Goal: Communication & Community: Participate in discussion

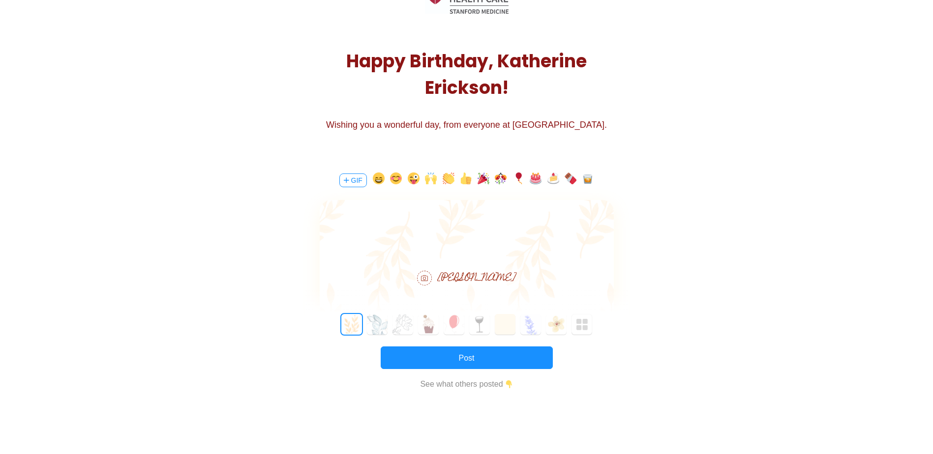
scroll to position [98, 0]
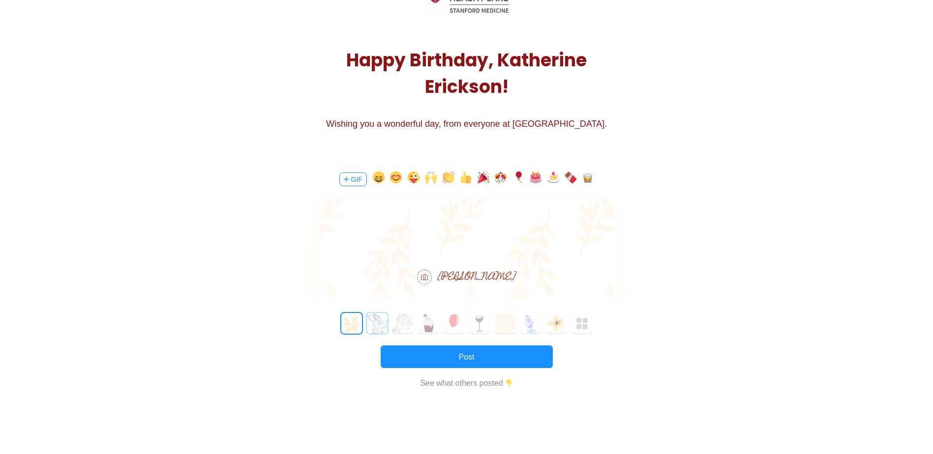
click at [385, 320] on button "1" at bounding box center [377, 323] width 21 height 21
click at [400, 326] on button "2" at bounding box center [402, 323] width 21 height 21
click at [540, 325] on button "7" at bounding box center [530, 323] width 21 height 21
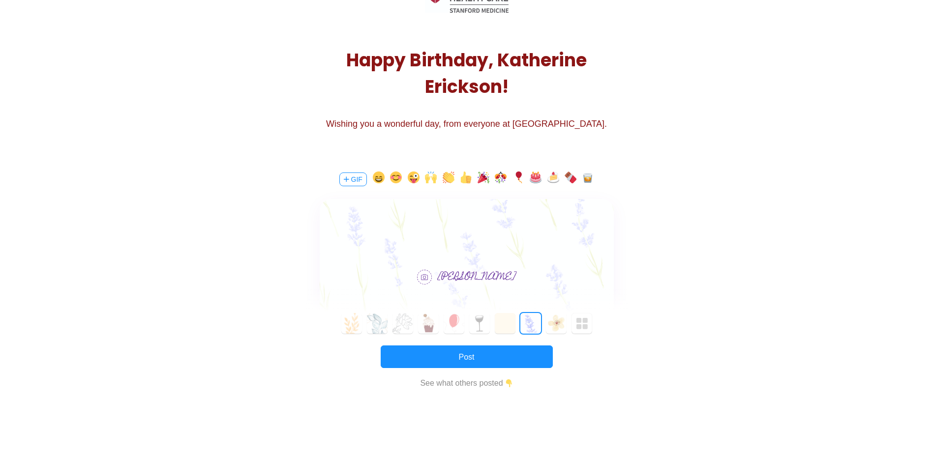
drag, startPoint x: 493, startPoint y: 325, endPoint x: 486, endPoint y: 328, distance: 7.3
click at [493, 325] on div "0 1 2 3 4 5 6 7 8 9 10 11 12 13 14 15 16 17 18 19 20 21 22 23 24 25 26 27 28 29…" at bounding box center [466, 323] width 323 height 21
click at [482, 328] on button "5" at bounding box center [479, 323] width 21 height 21
click at [504, 329] on button "6" at bounding box center [505, 323] width 21 height 21
click at [441, 334] on div "0 1 2 3 4 5 6 7 8 9 10 11 12 13 14 15 16 17 18 19 20 21 22 23 24 25 26 27 28 29…" at bounding box center [466, 323] width 323 height 21
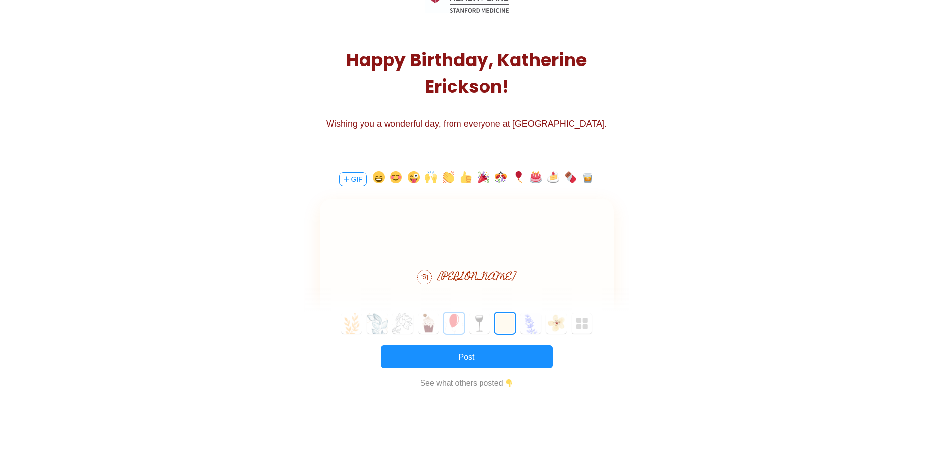
click at [453, 328] on button "4" at bounding box center [453, 323] width 21 height 21
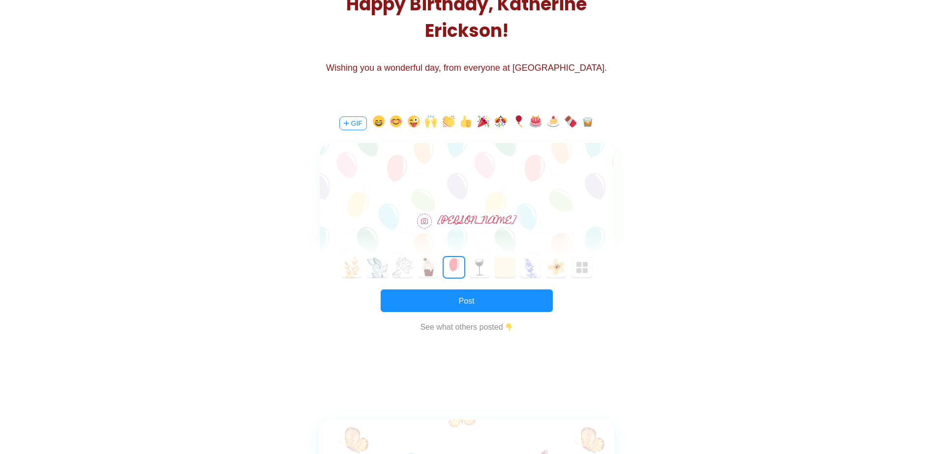
scroll to position [139, 0]
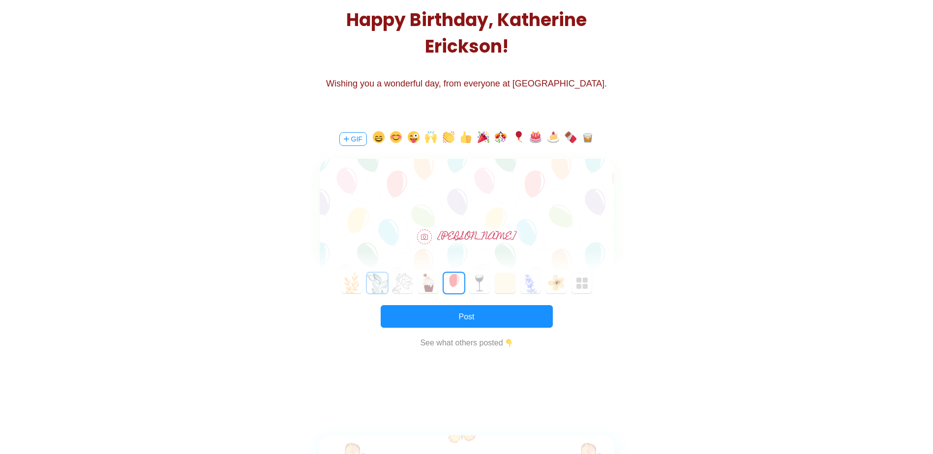
click at [385, 287] on button "1" at bounding box center [377, 283] width 21 height 21
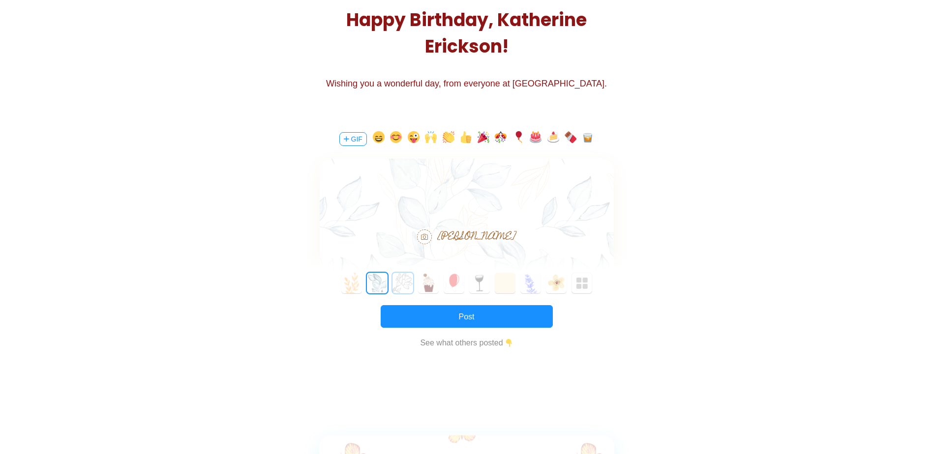
click at [404, 285] on button "2" at bounding box center [402, 283] width 21 height 21
click at [431, 280] on button "3" at bounding box center [428, 283] width 21 height 21
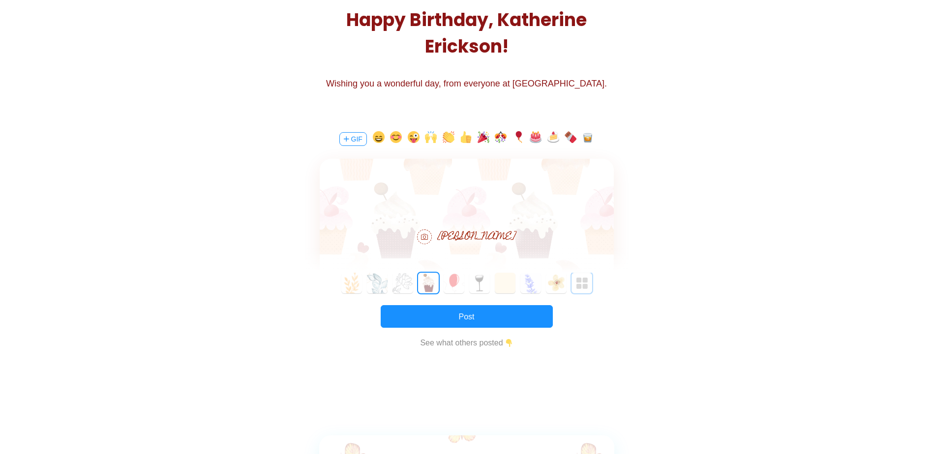
click at [585, 281] on img "button" at bounding box center [582, 284] width 12 height 12
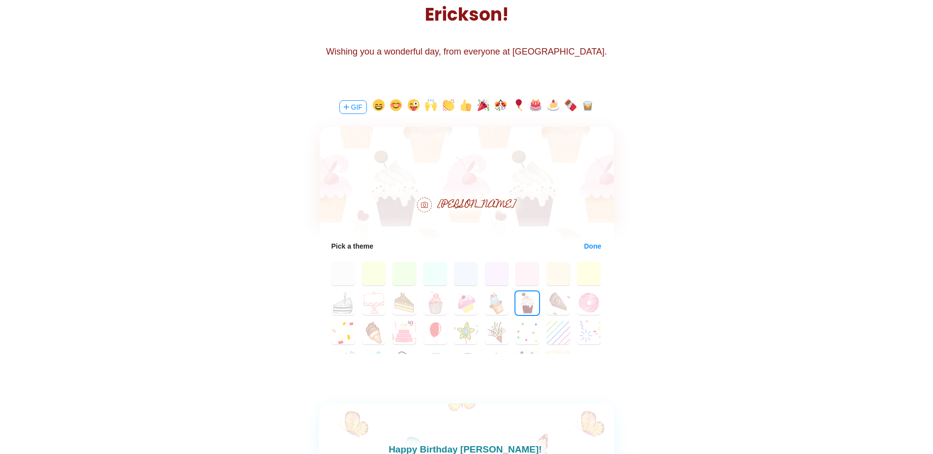
scroll to position [188, 0]
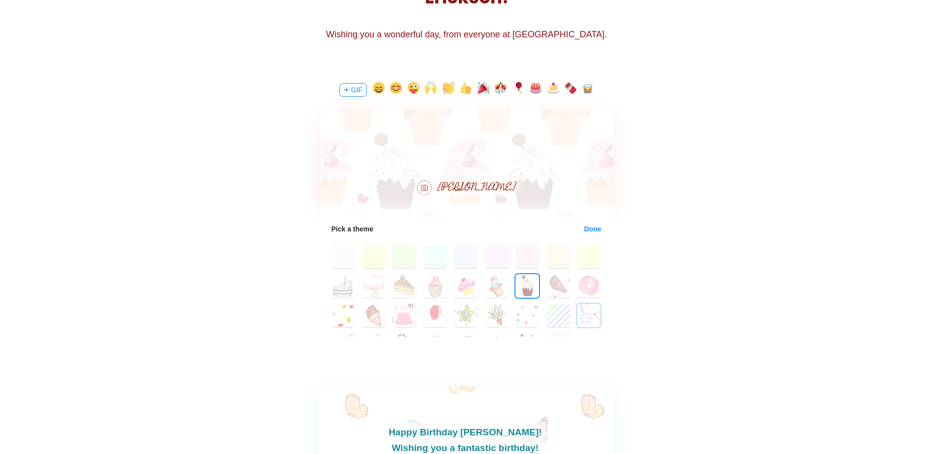
click at [583, 314] on button "26" at bounding box center [589, 316] width 24 height 24
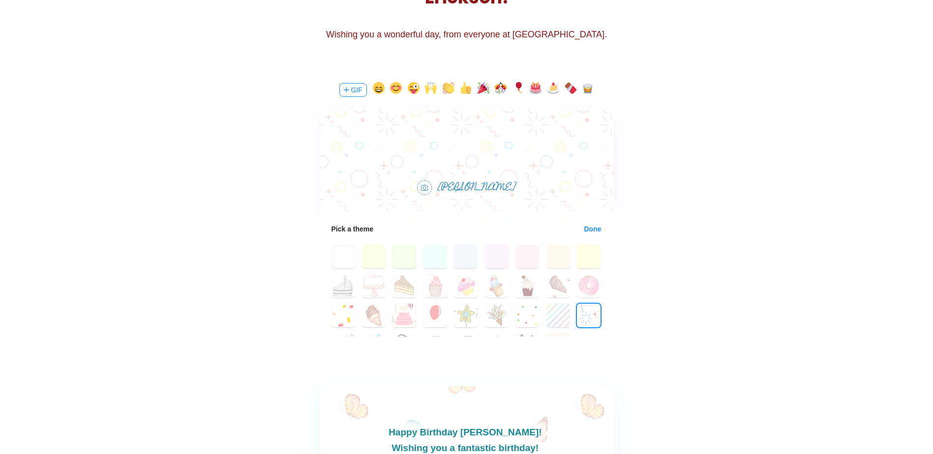
scroll to position [49, 0]
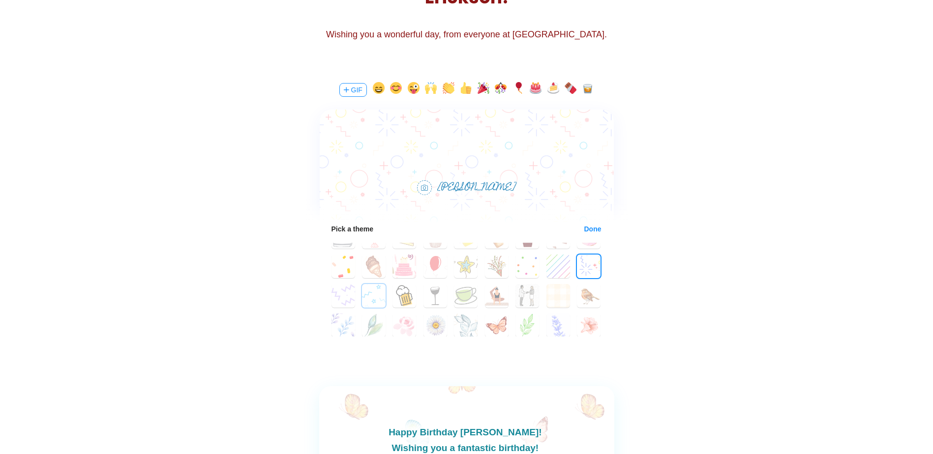
click at [370, 301] on button "28" at bounding box center [374, 296] width 24 height 24
click at [344, 298] on button "27" at bounding box center [343, 296] width 24 height 24
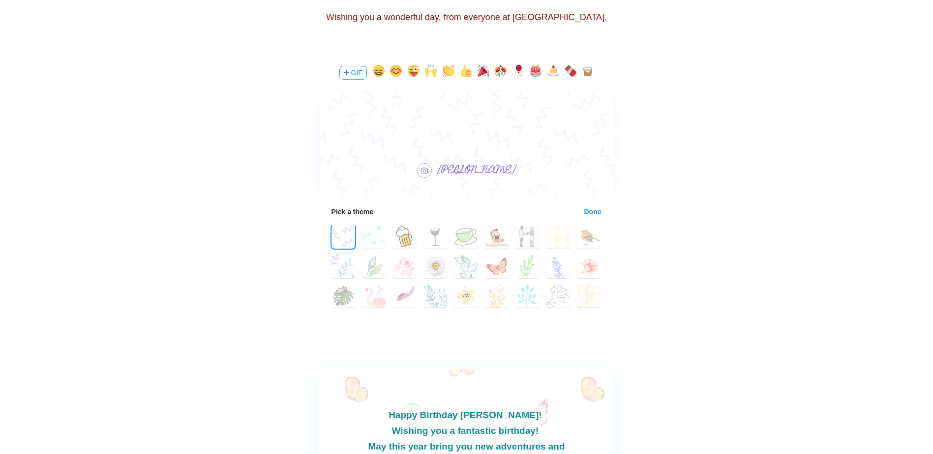
scroll to position [188, 0]
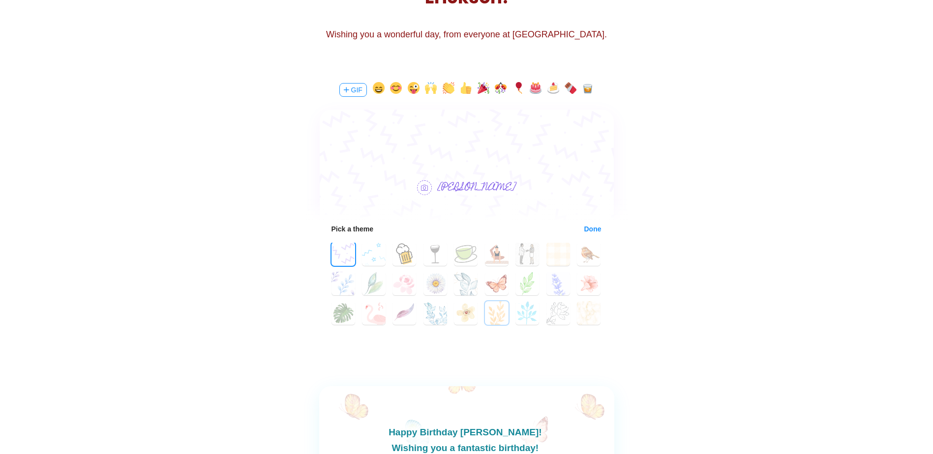
click at [485, 314] on button "50" at bounding box center [497, 313] width 24 height 24
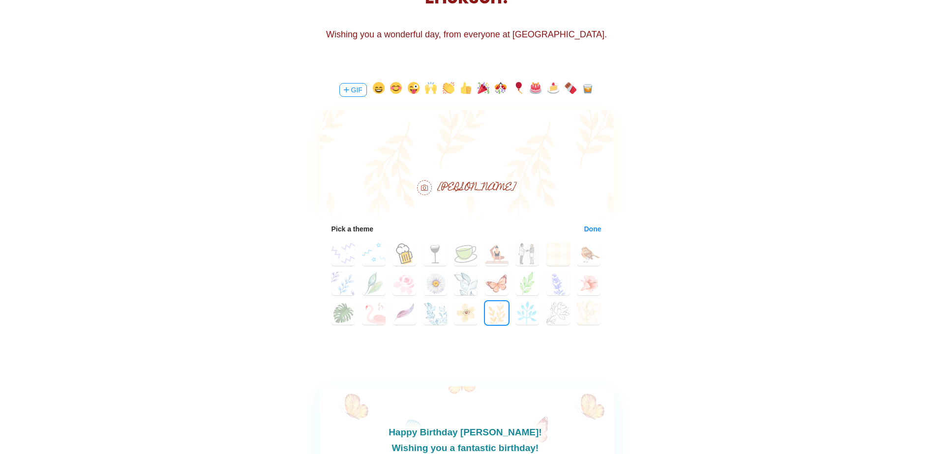
click at [411, 297] on div "0 1 2 3 4 5 6 7 8 9 10 11 12 13 14 15 16 17 18 19 20 21 22 23 24 25 26 27 28 29…" at bounding box center [467, 239] width 294 height 171
click at [401, 280] on button "38" at bounding box center [404, 284] width 24 height 24
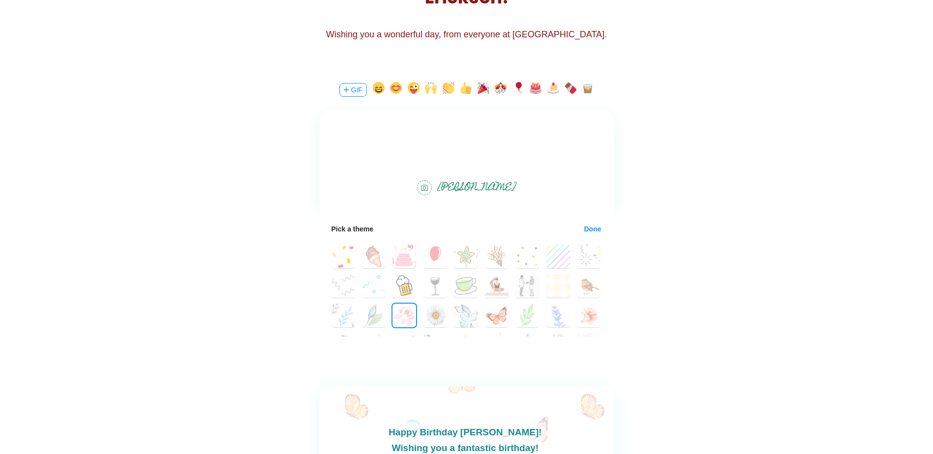
scroll to position [42, 0]
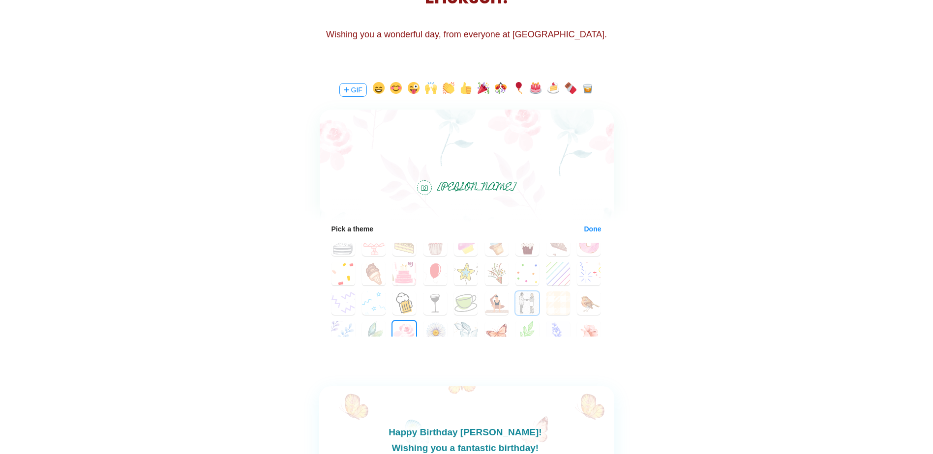
click at [530, 299] on button "33" at bounding box center [527, 304] width 24 height 24
click at [516, 264] on button "24" at bounding box center [527, 274] width 24 height 24
click at [496, 273] on button "23" at bounding box center [497, 274] width 24 height 24
click at [577, 272] on button "26" at bounding box center [589, 274] width 24 height 24
click at [552, 272] on button "25" at bounding box center [558, 274] width 24 height 24
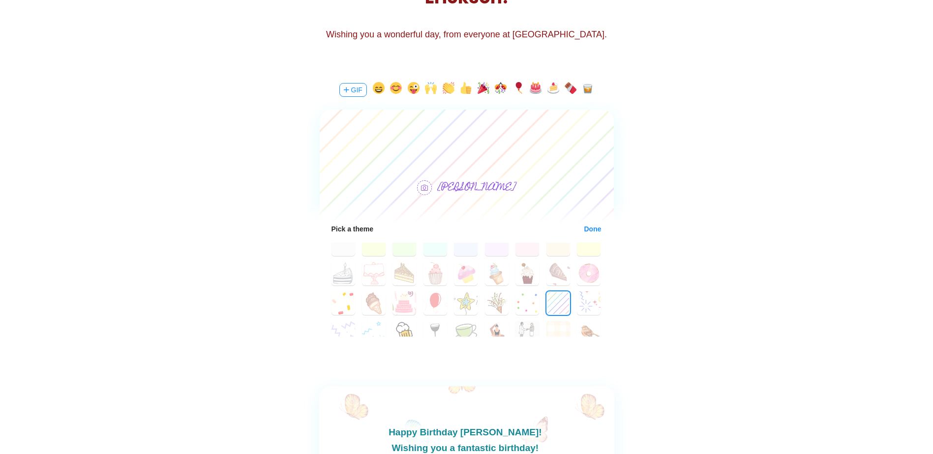
scroll to position [0, 0]
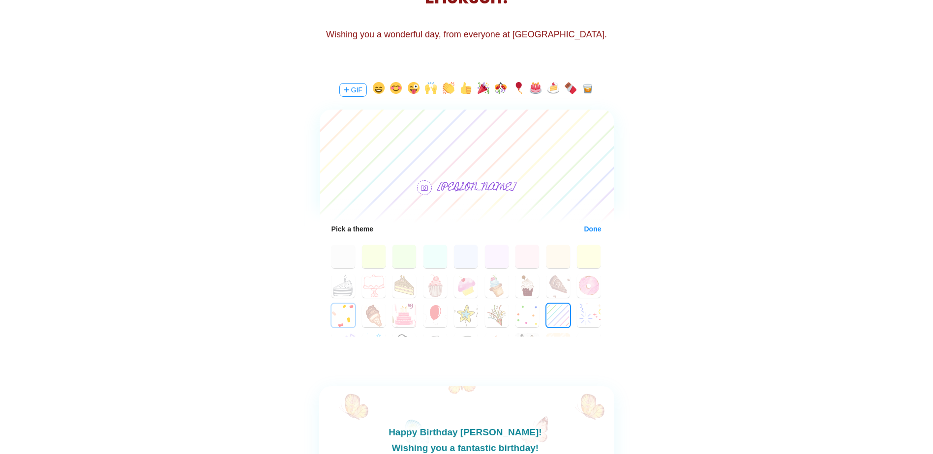
click at [350, 310] on button "18" at bounding box center [343, 316] width 24 height 24
click at [370, 291] on button "10" at bounding box center [374, 286] width 24 height 24
click at [411, 292] on button "11" at bounding box center [404, 286] width 24 height 24
click at [344, 290] on button "9" at bounding box center [343, 286] width 24 height 24
click at [584, 317] on button "26" at bounding box center [589, 316] width 24 height 24
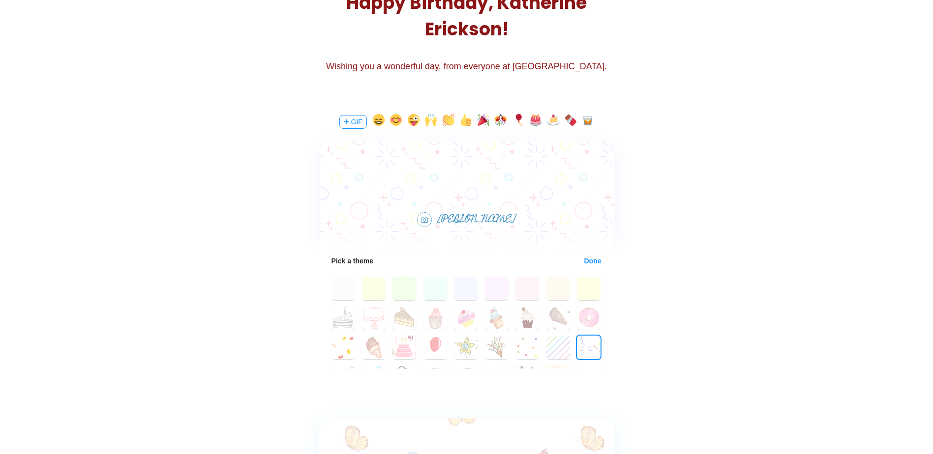
scroll to position [139, 0]
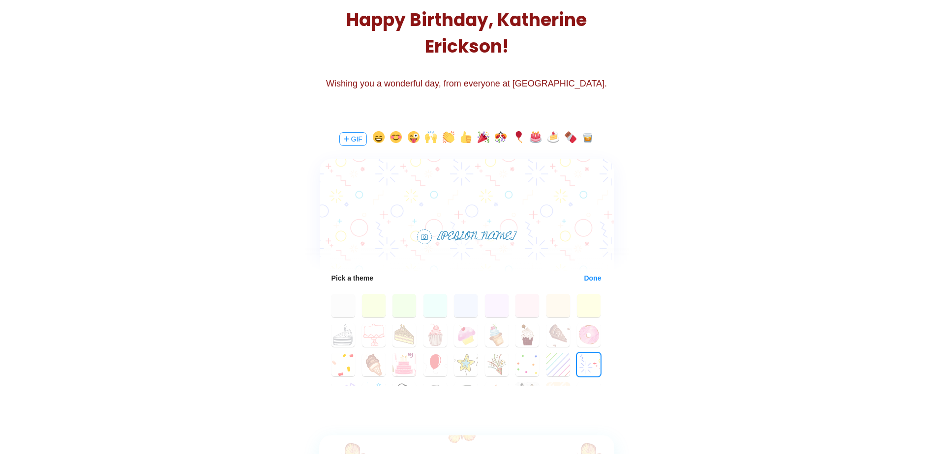
click at [584, 279] on button "Done" at bounding box center [593, 278] width 18 height 8
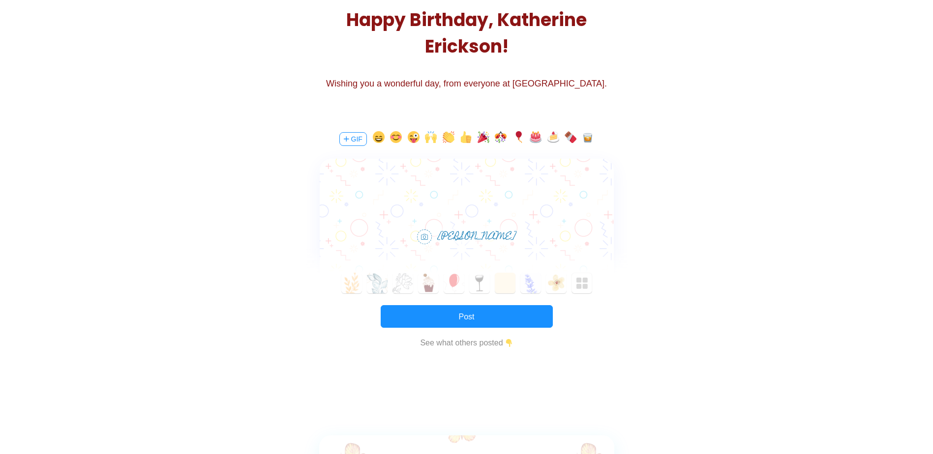
click at [436, 216] on div "[PERSON_NAME]" at bounding box center [467, 221] width 294 height 124
drag, startPoint x: 783, startPoint y: 195, endPoint x: 782, endPoint y: 190, distance: 5.5
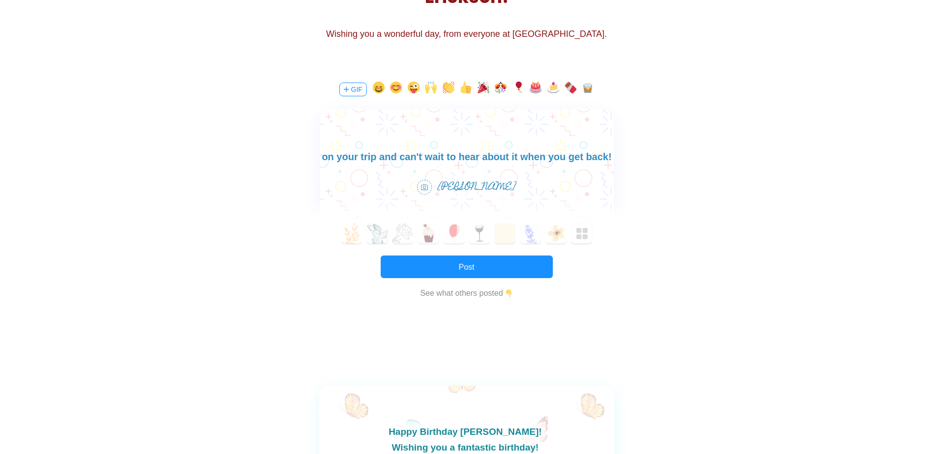
scroll to position [188, 0]
click at [549, 163] on body "Happy birthday [PERSON_NAME]! Hope you have lots of fun on your trip and can't …" at bounding box center [466, 149] width 294 height 31
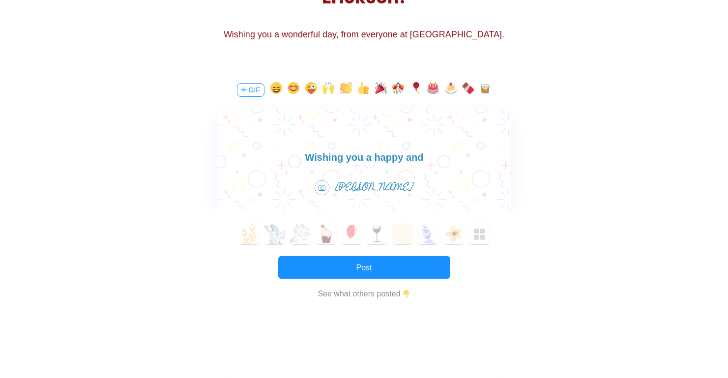
drag, startPoint x: 152, startPoint y: 33, endPoint x: 203, endPoint y: 27, distance: 51.0
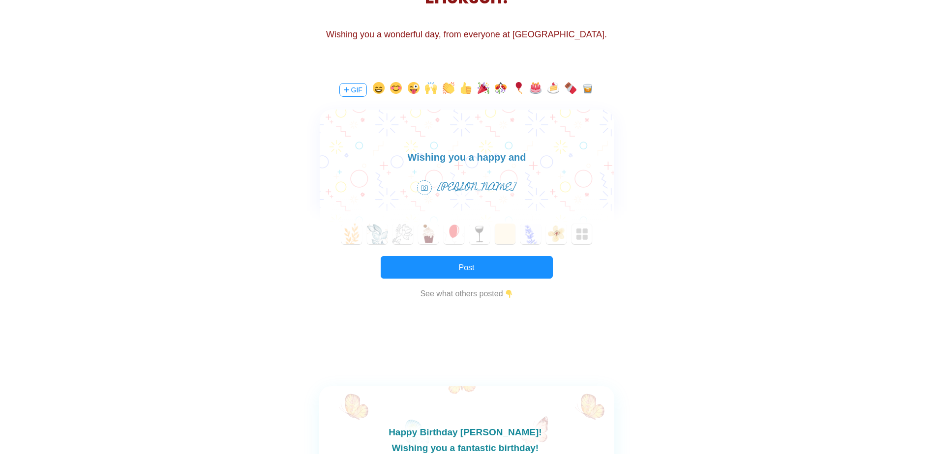
click at [516, 152] on body "Happy birthday [PERSON_NAME]! Hope you have lots of fun on your trip and can't …" at bounding box center [466, 141] width 294 height 47
click at [392, 88] on button "button" at bounding box center [396, 90] width 12 height 16
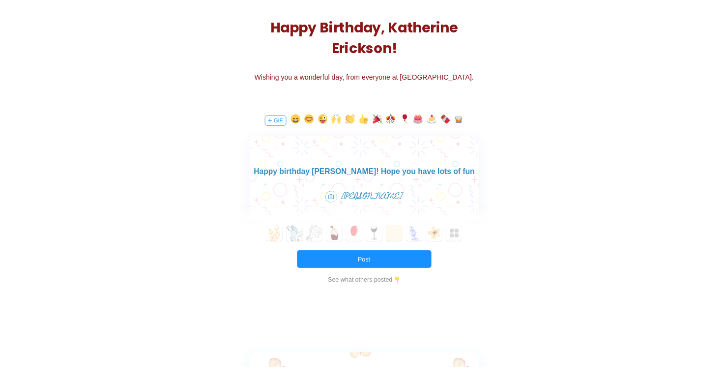
scroll to position [14, 0]
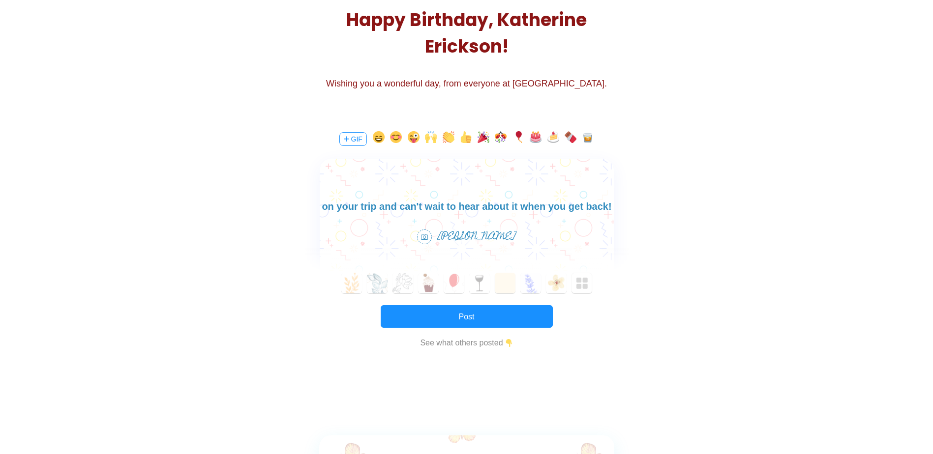
click at [593, 207] on body "Happy birthday [PERSON_NAME]! Hope you have lots of fun on your trip and can't …" at bounding box center [466, 198] width 294 height 31
click at [580, 201] on body "Happy birthday [PERSON_NAME]! Hope you have lots of fun on your trip and can't …" at bounding box center [466, 198] width 294 height 31
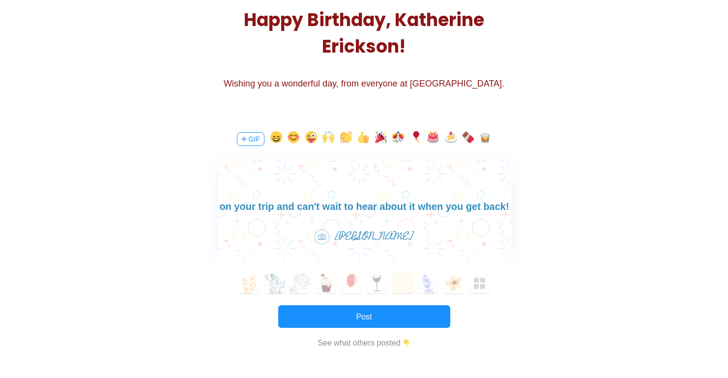
click at [474, 207] on body "Happy birthday [PERSON_NAME]! Hope you have lots of fun on your trip and can't …" at bounding box center [364, 198] width 294 height 31
click at [494, 205] on body "Happy birthday [PERSON_NAME]! Hope you have lots of fun on your trip and can't …" at bounding box center [364, 198] width 294 height 31
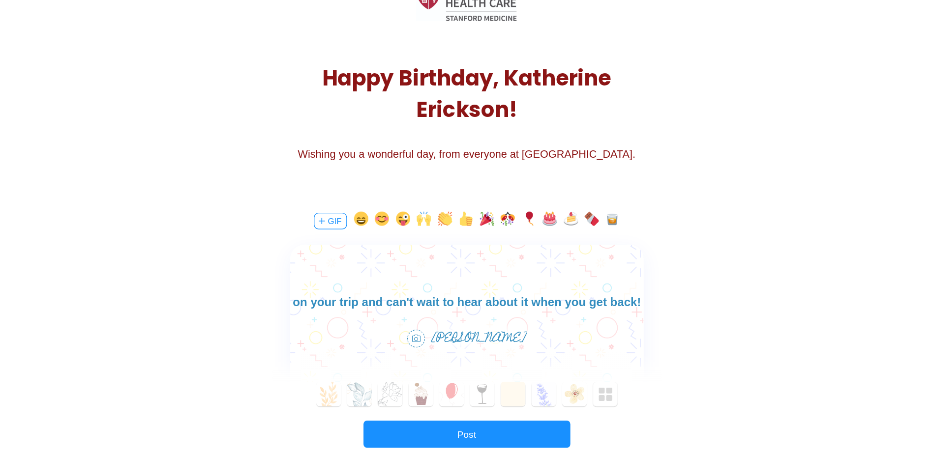
scroll to position [98, 0]
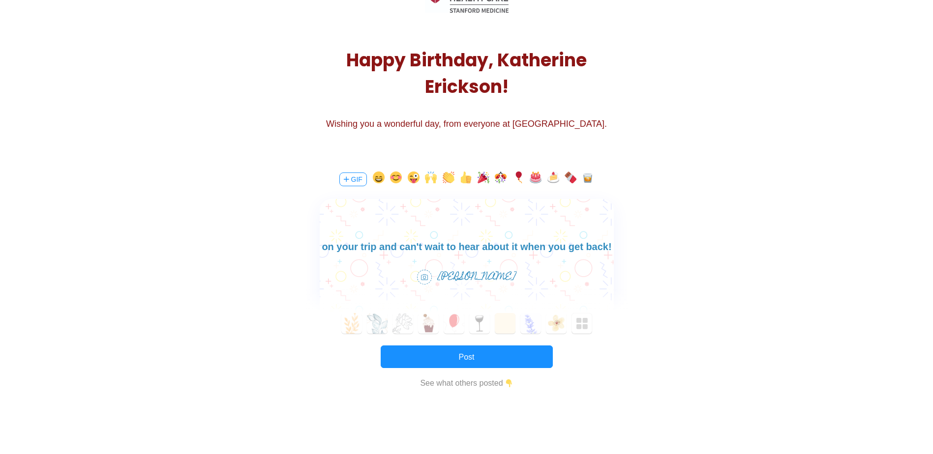
click at [557, 248] on body "Happy birthday [PERSON_NAME]! Hope you have lots of fun on your trip and can't …" at bounding box center [466, 238] width 294 height 31
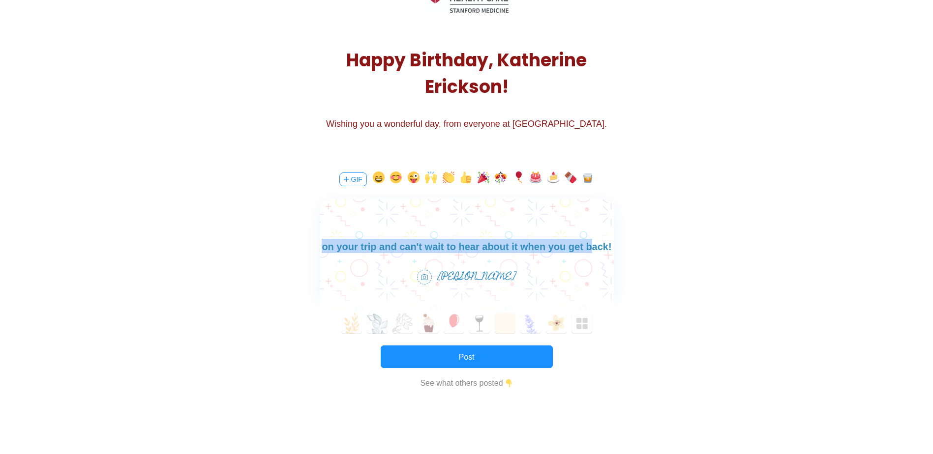
click at [557, 248] on body "Happy birthday [PERSON_NAME]! Hope you have lots of fun on your trip and can't …" at bounding box center [466, 238] width 294 height 31
click at [518, 245] on body "Happy birthday [PERSON_NAME]! Hope you have lots of fun on your trip and can't …" at bounding box center [466, 238] width 294 height 31
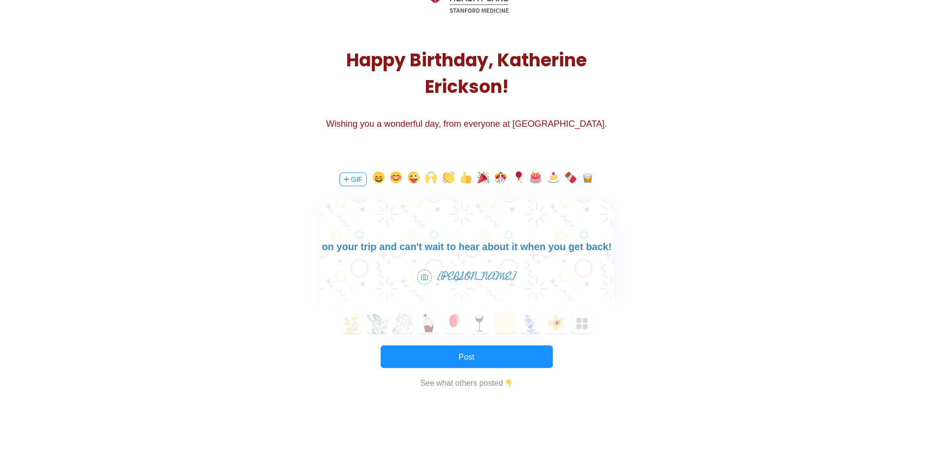
click at [579, 249] on body "Happy birthday [PERSON_NAME]! Hope you have lots of fun on your trip and can't …" at bounding box center [466, 238] width 294 height 31
click at [393, 181] on button "button" at bounding box center [396, 180] width 12 height 16
click at [510, 252] on body "Happy birthday [PERSON_NAME]! Hope you have lots of fun on your trip and can't …" at bounding box center [466, 236] width 294 height 58
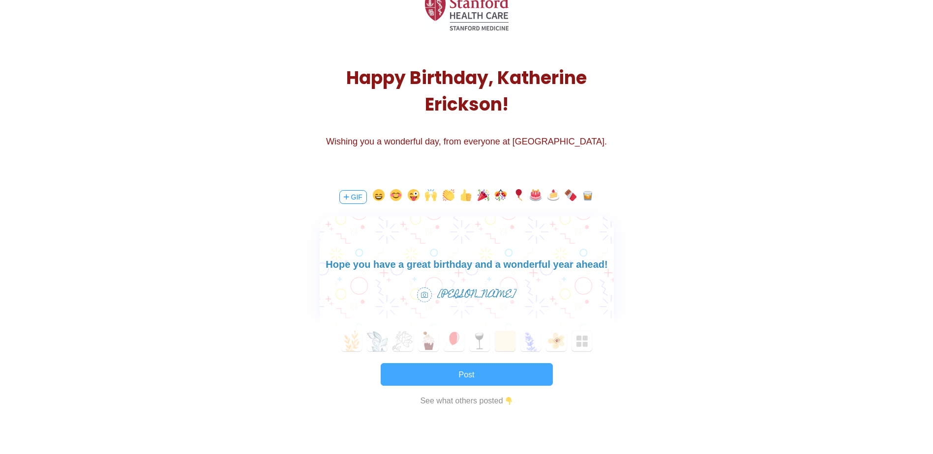
scroll to position [98, 0]
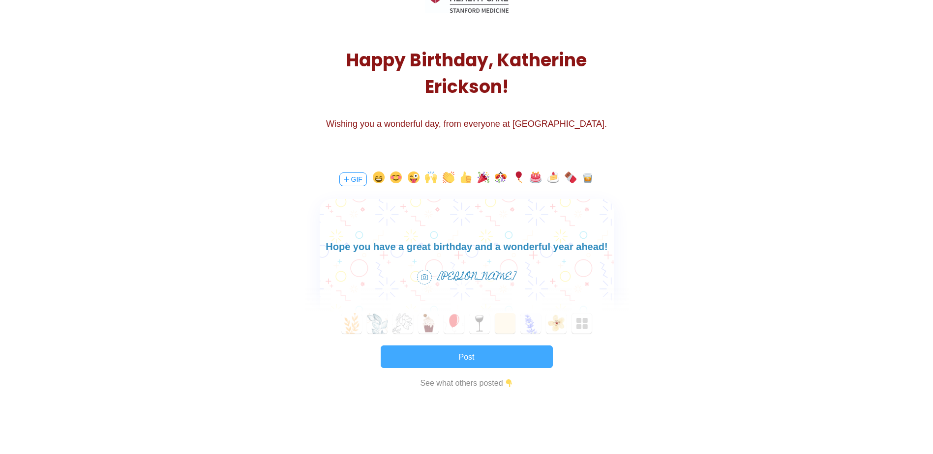
click at [489, 359] on button "Post" at bounding box center [466, 357] width 172 height 23
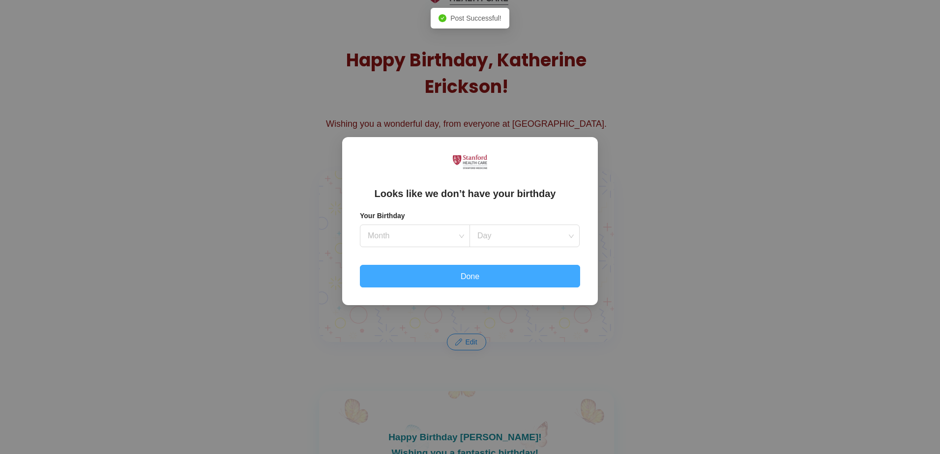
click at [498, 275] on button "Done" at bounding box center [470, 276] width 220 height 23
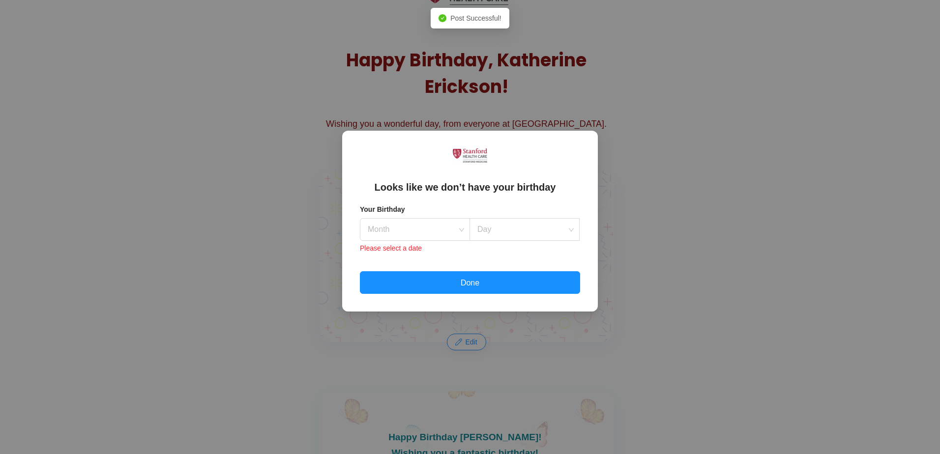
click at [531, 171] on div "Looks like we don’t have your birthday Your Birthday Month Day Please select a …" at bounding box center [470, 221] width 220 height 146
click at [677, 126] on div "Looks like we don’t have your birthday Your Birthday Month Day Please select a …" at bounding box center [470, 227] width 940 height 454
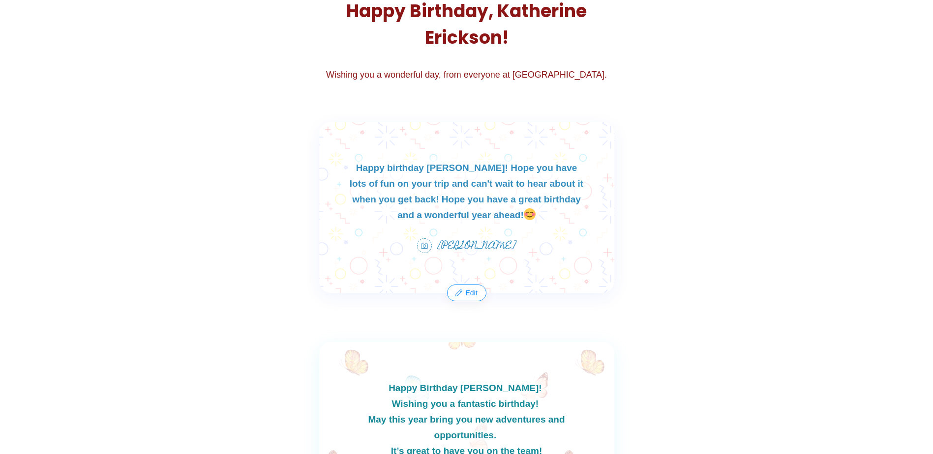
scroll to position [197, 0]
